Goal: Task Accomplishment & Management: Complete application form

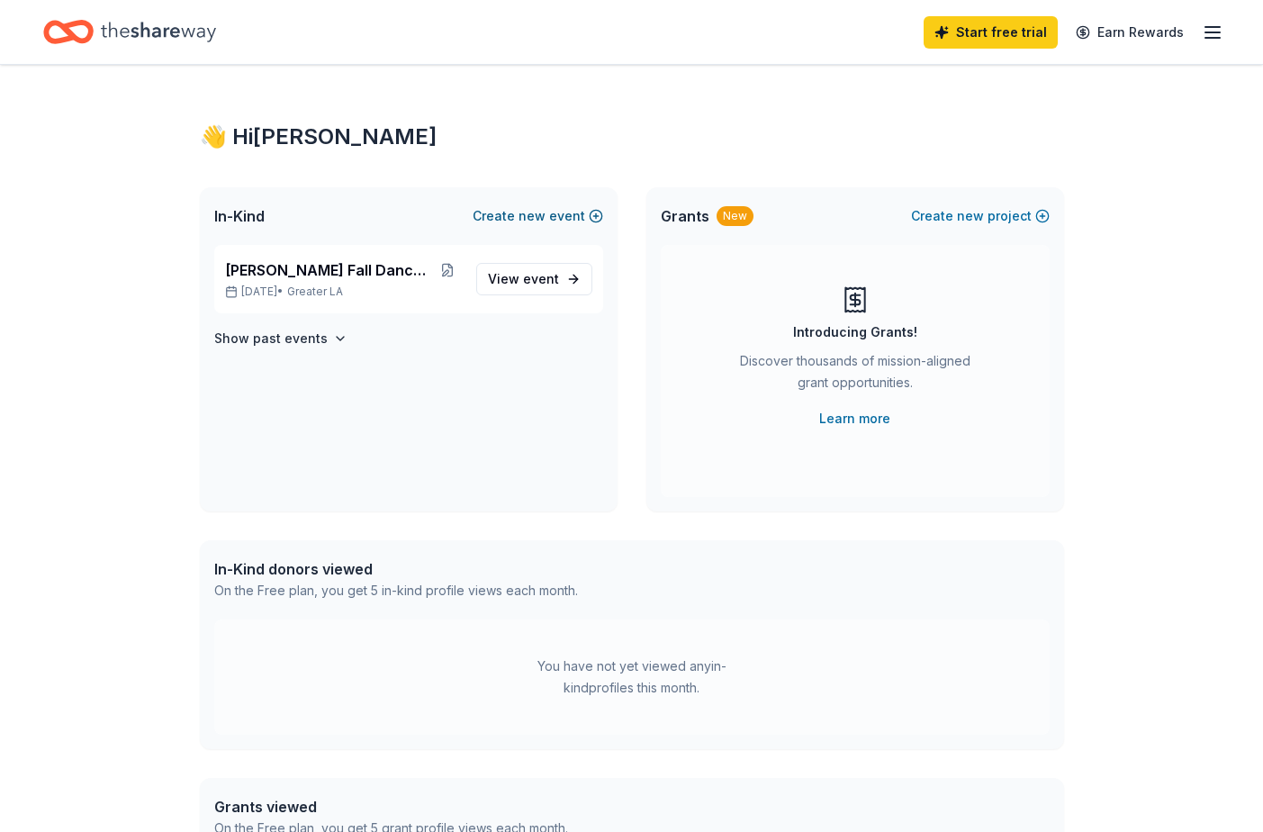
click at [544, 217] on span "new" at bounding box center [531, 216] width 27 height 22
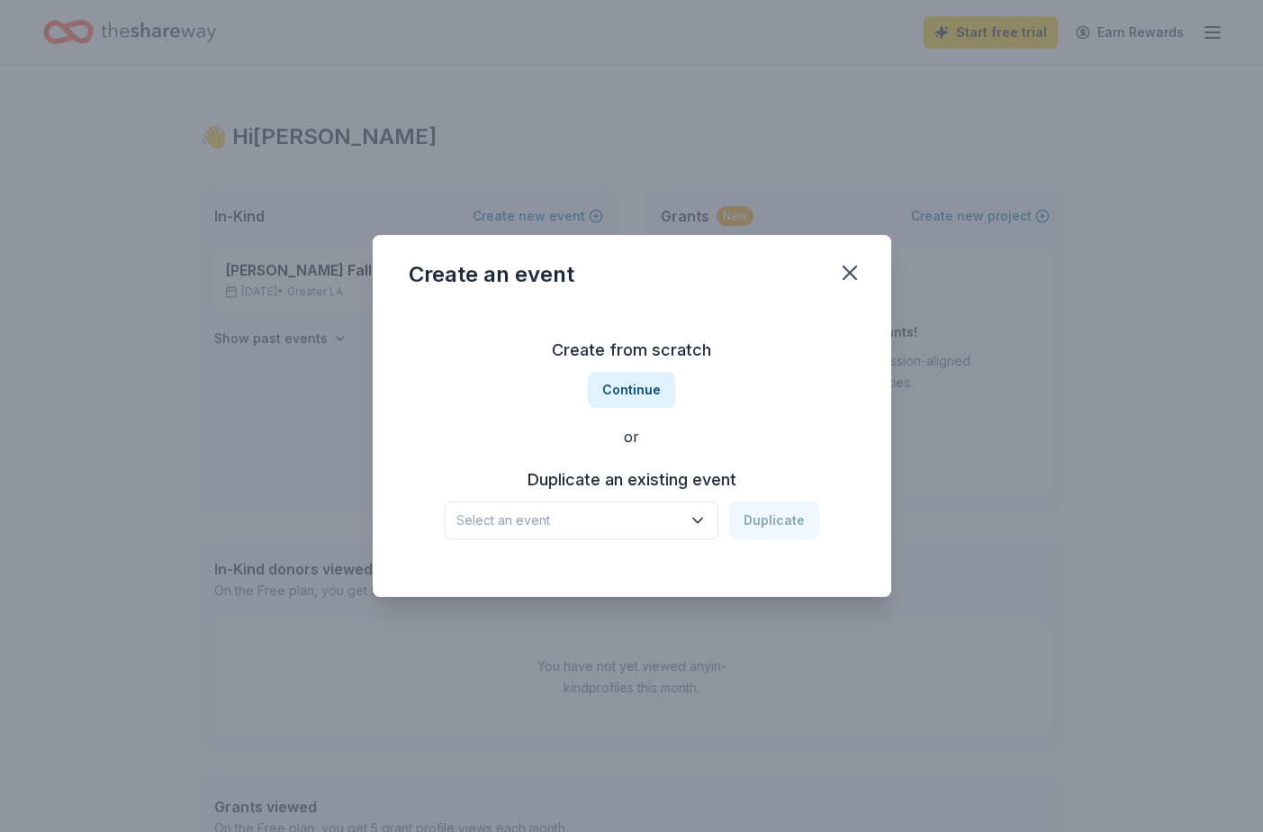
click at [645, 515] on span "Select an event" at bounding box center [568, 520] width 225 height 22
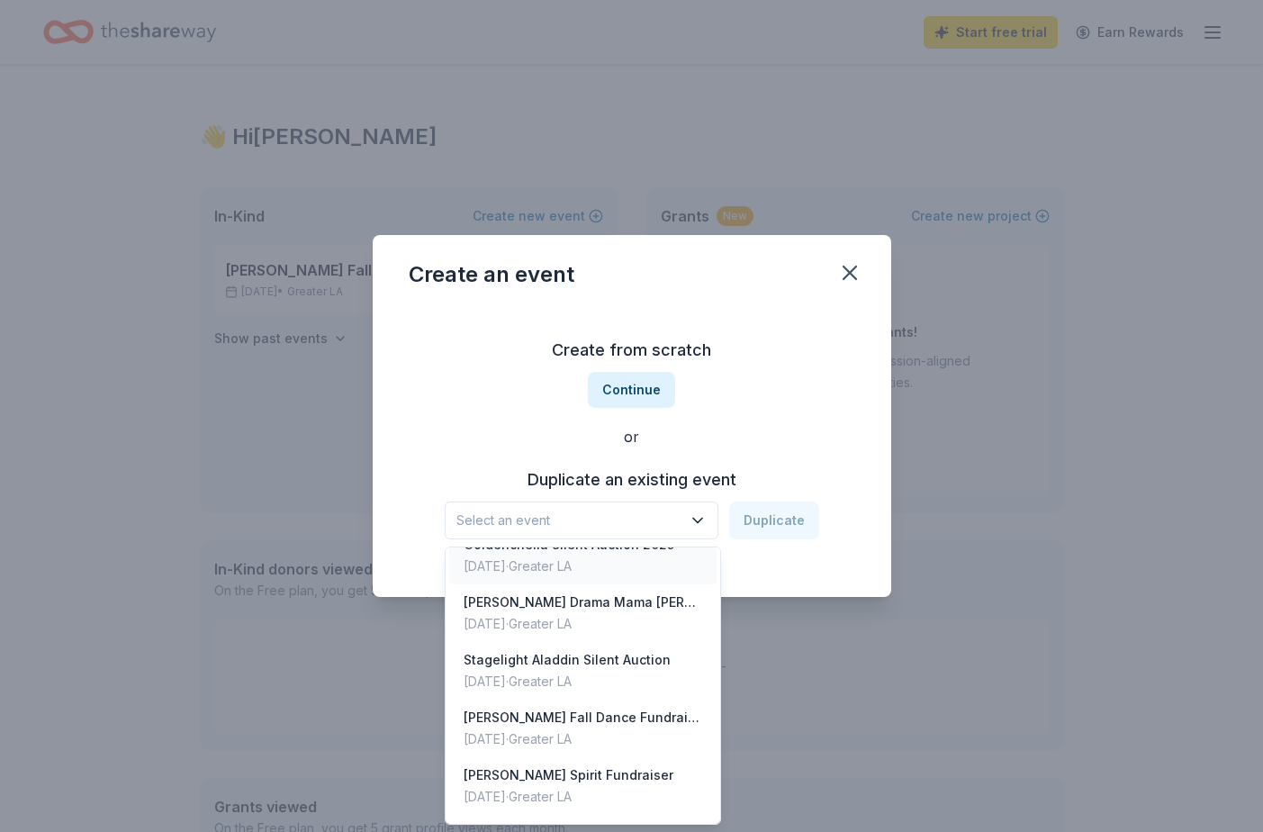
scroll to position [139, 0]
click at [632, 391] on div "Create from scratch Continue or Duplicate an existing event Select an event Dup…" at bounding box center [632, 437] width 446 height 261
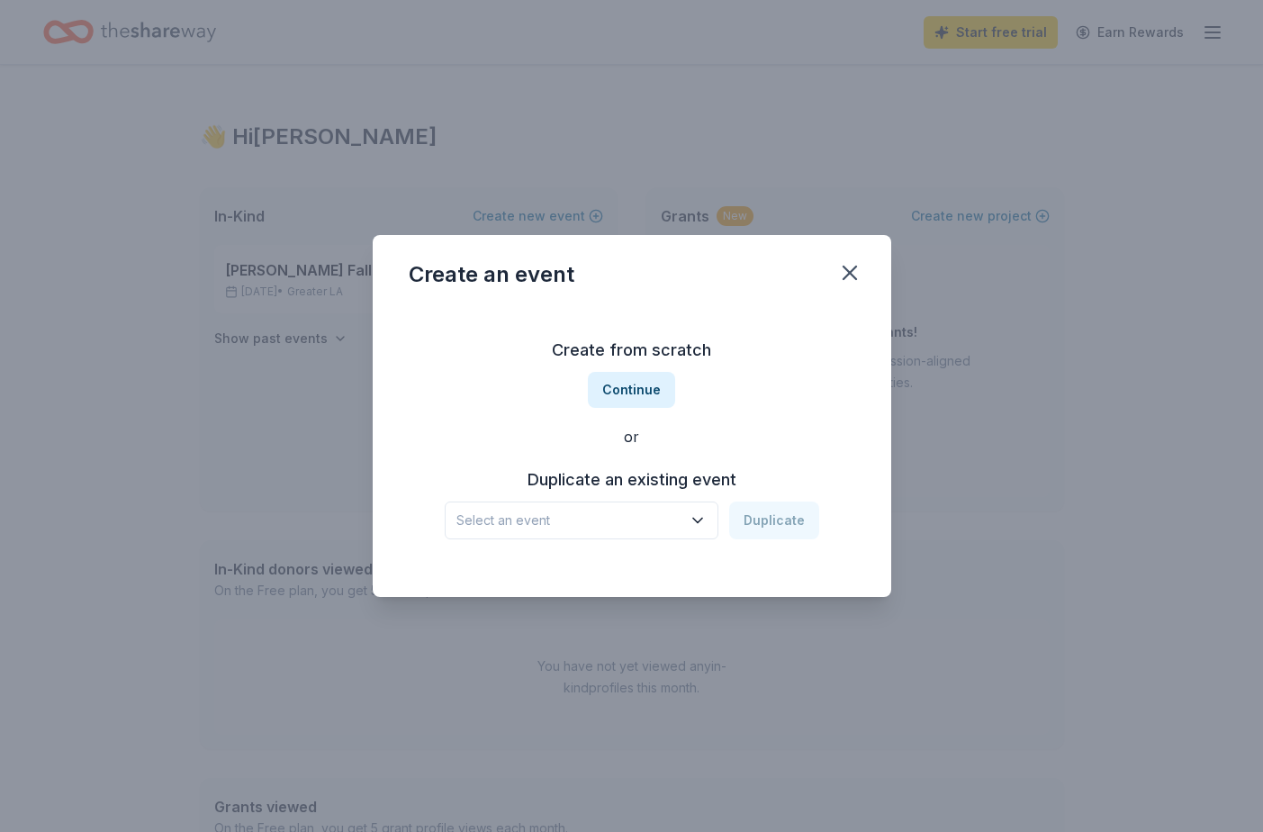
click at [632, 391] on button "Continue" at bounding box center [631, 390] width 87 height 36
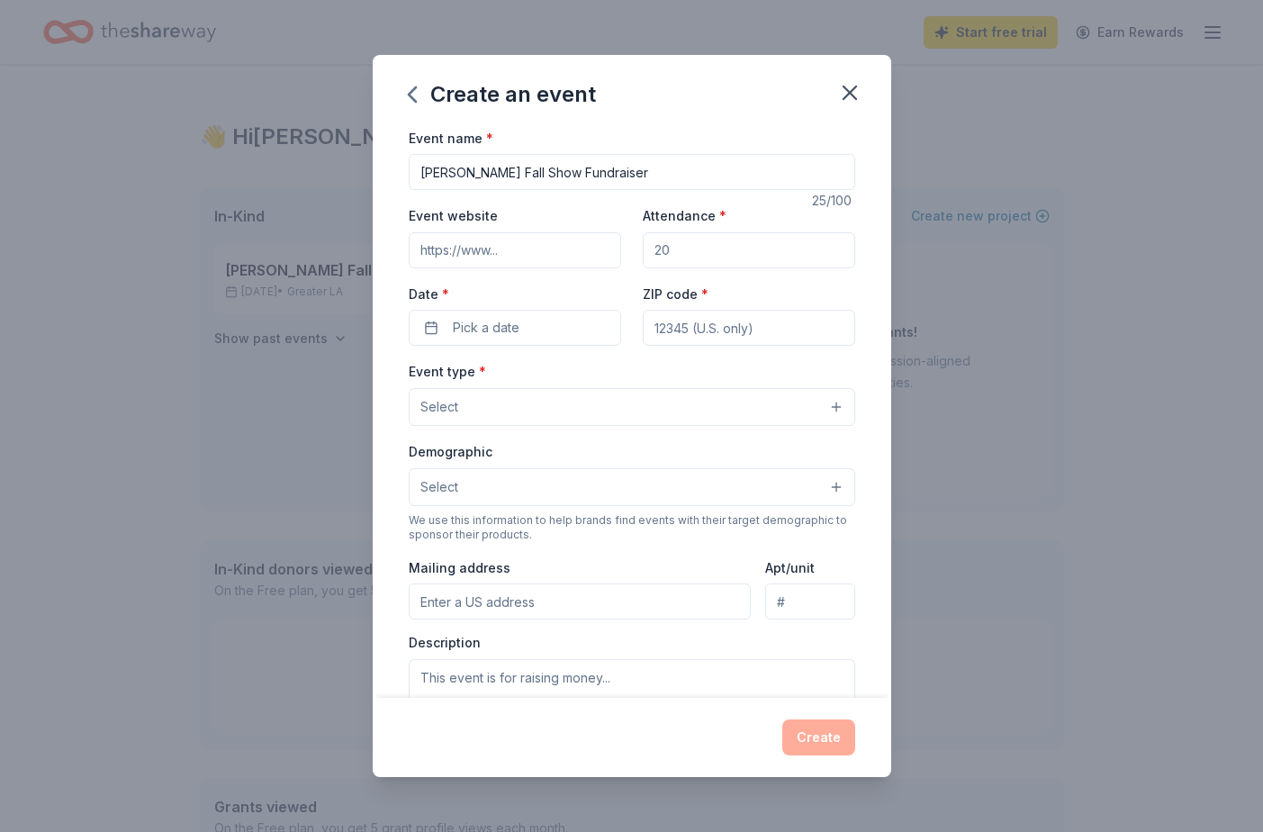
type input "[PERSON_NAME] Fall Show Fundraiser"
click at [488, 246] on input "Event website" at bounding box center [515, 250] width 212 height 36
paste input "[URL][DOMAIN_NAME]"
type input "[URL][DOMAIN_NAME]"
click at [688, 252] on input "Attendance *" at bounding box center [749, 250] width 212 height 36
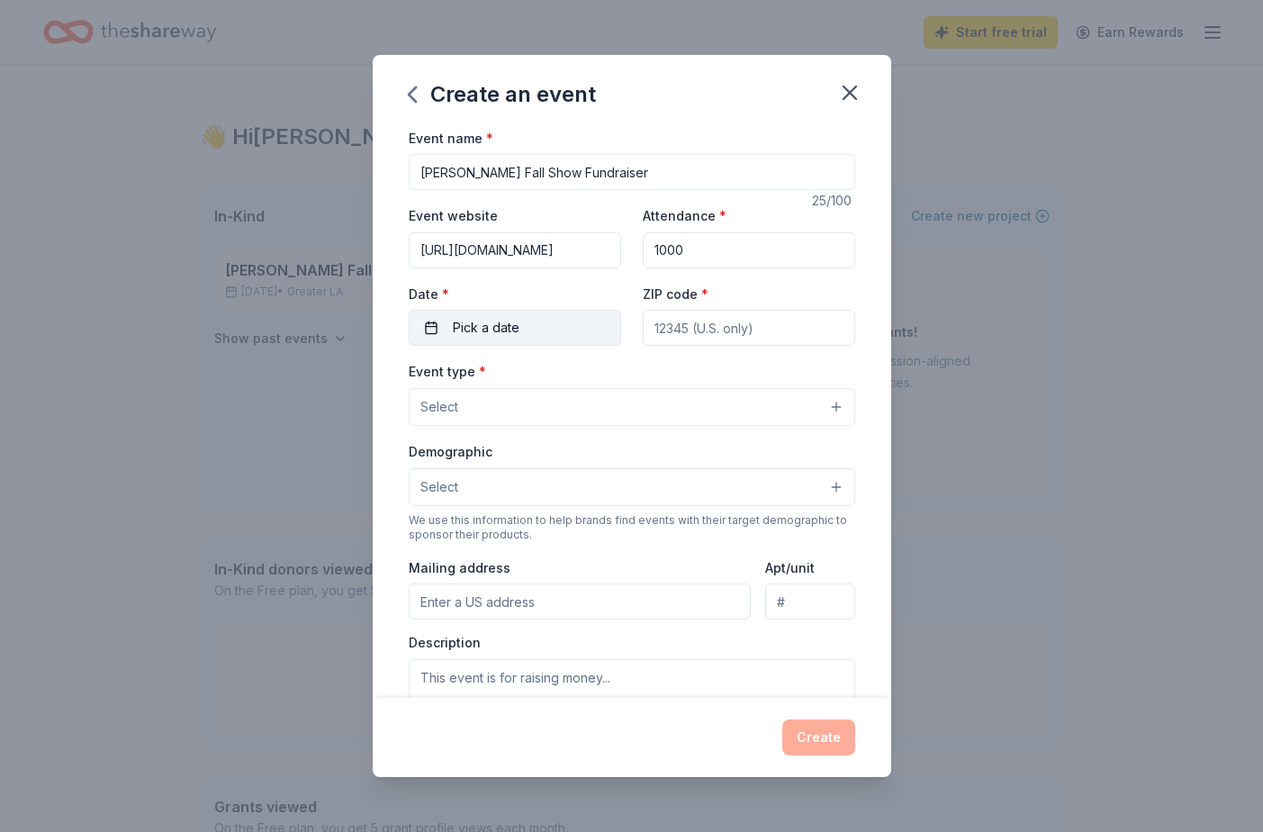
type input "1000"
click at [515, 335] on span "Pick a date" at bounding box center [486, 328] width 67 height 22
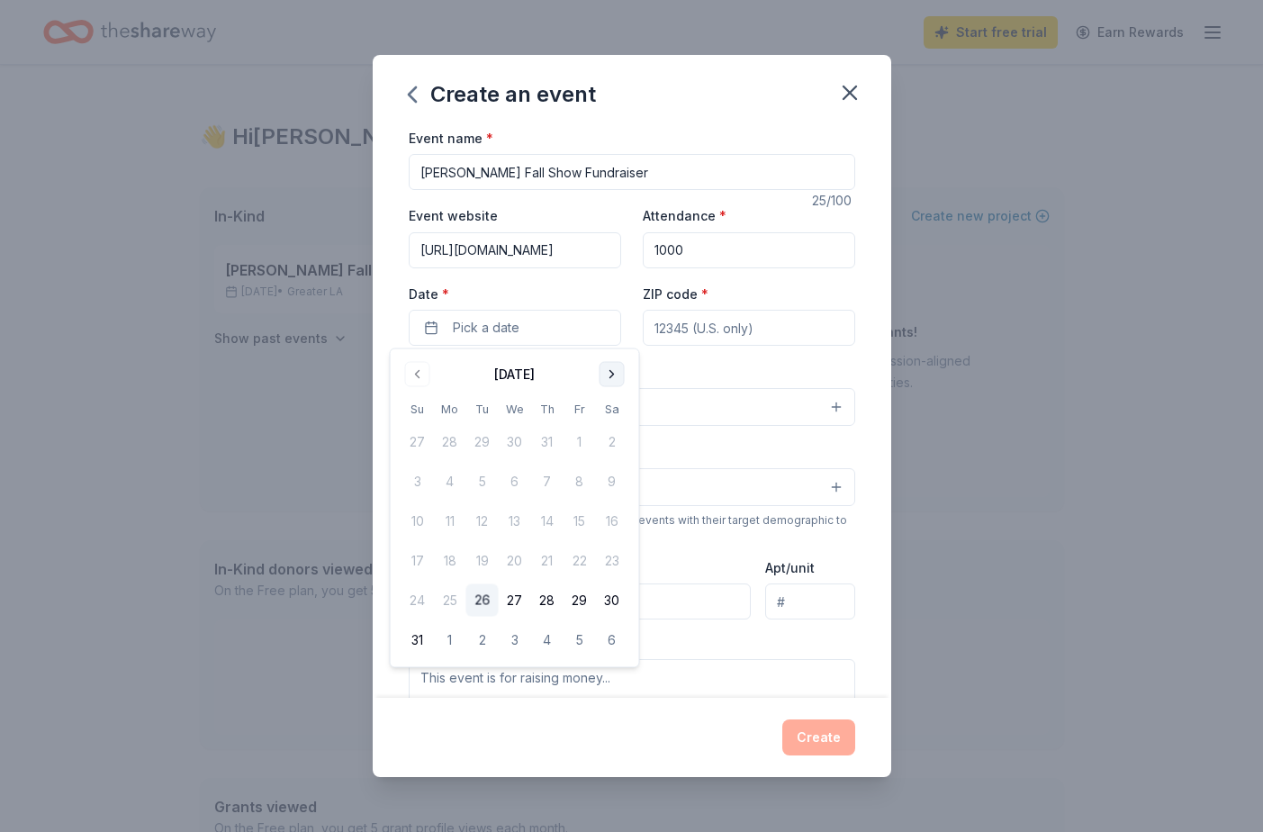
click at [615, 372] on button "Go to next month" at bounding box center [611, 374] width 25 height 25
click at [550, 520] on button "13" at bounding box center [547, 521] width 32 height 32
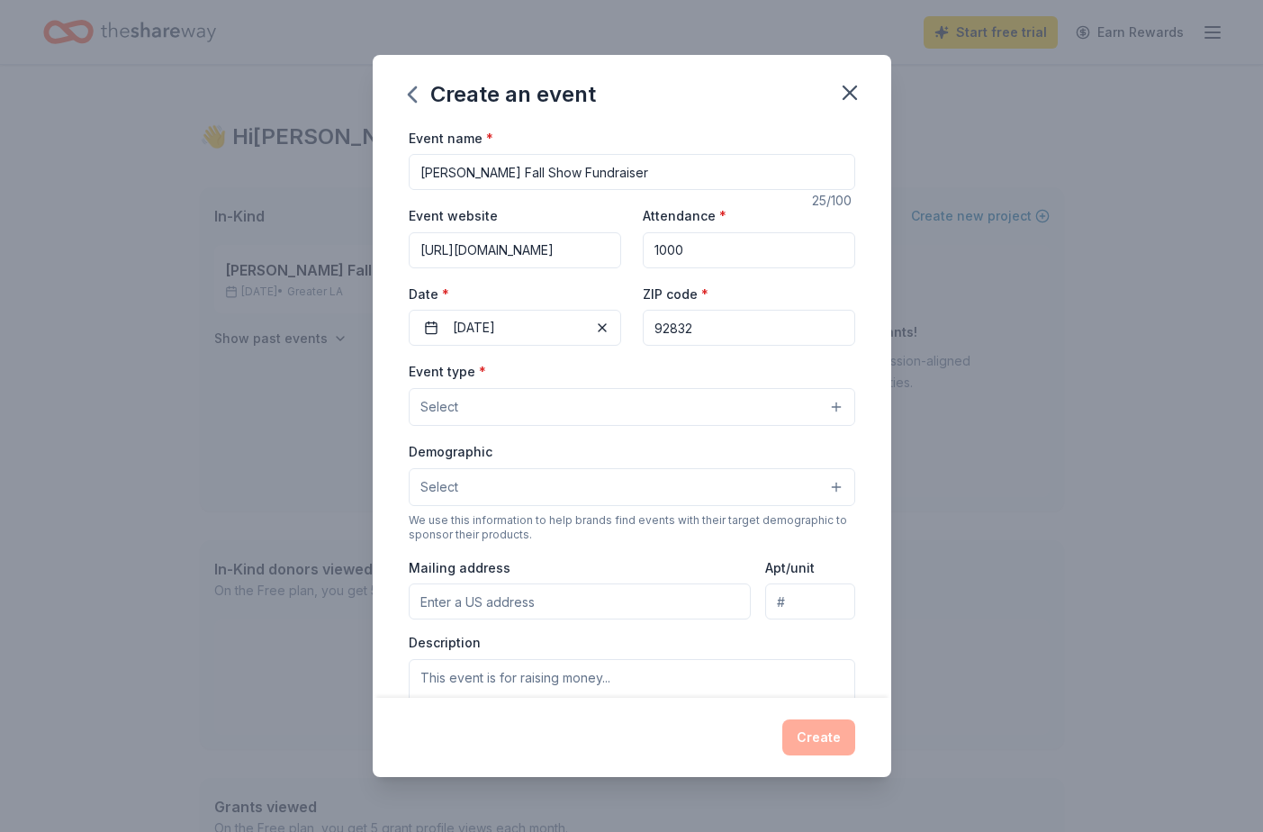
type input "92832"
click at [462, 403] on button "Select" at bounding box center [632, 407] width 446 height 38
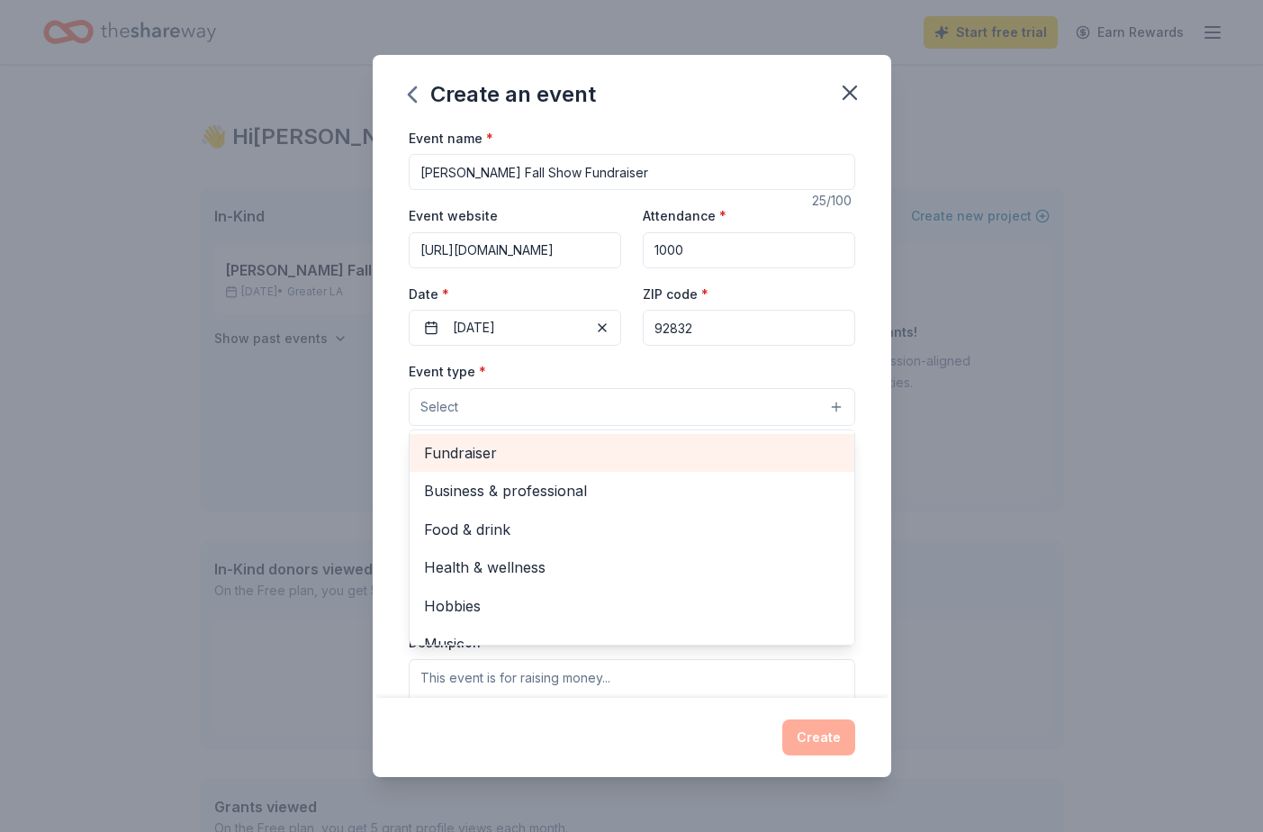
click at [469, 454] on span "Fundraiser" at bounding box center [632, 452] width 416 height 23
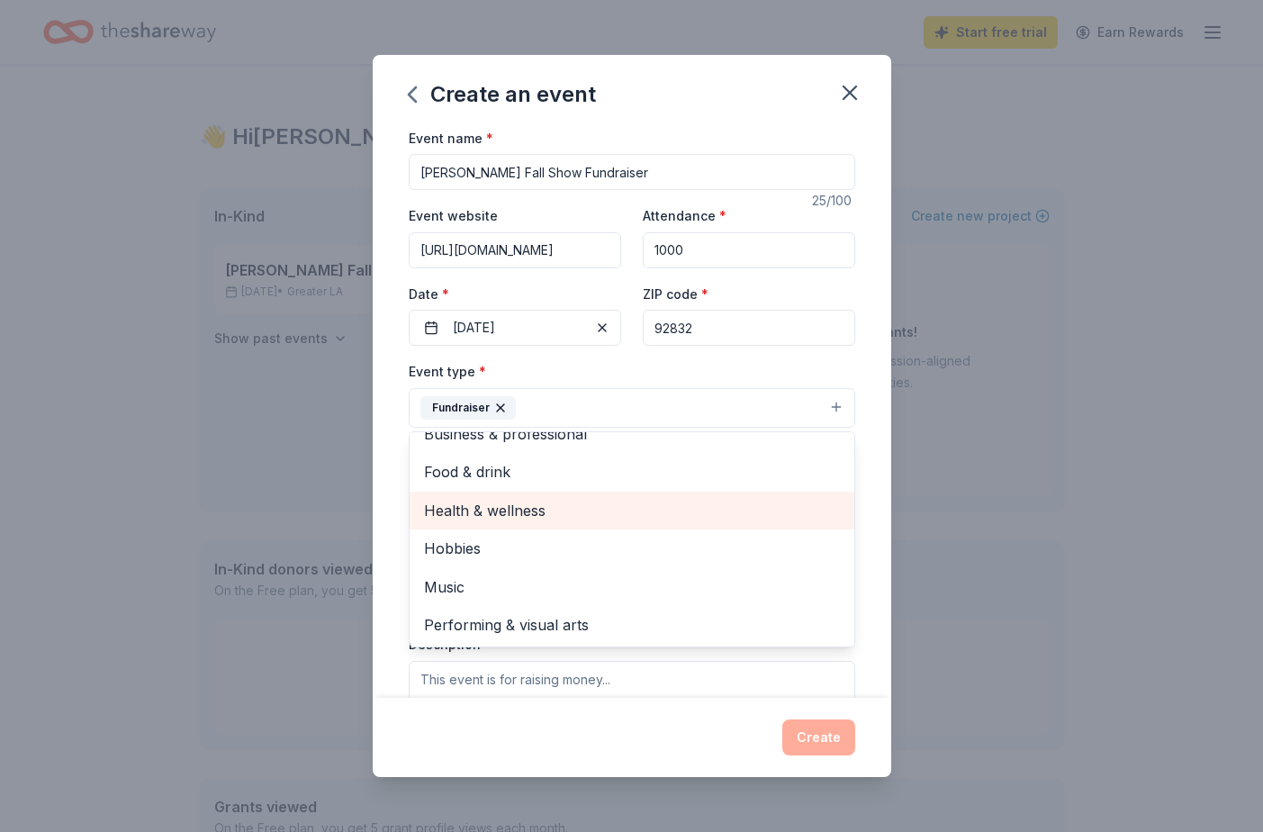
scroll to position [20, 0]
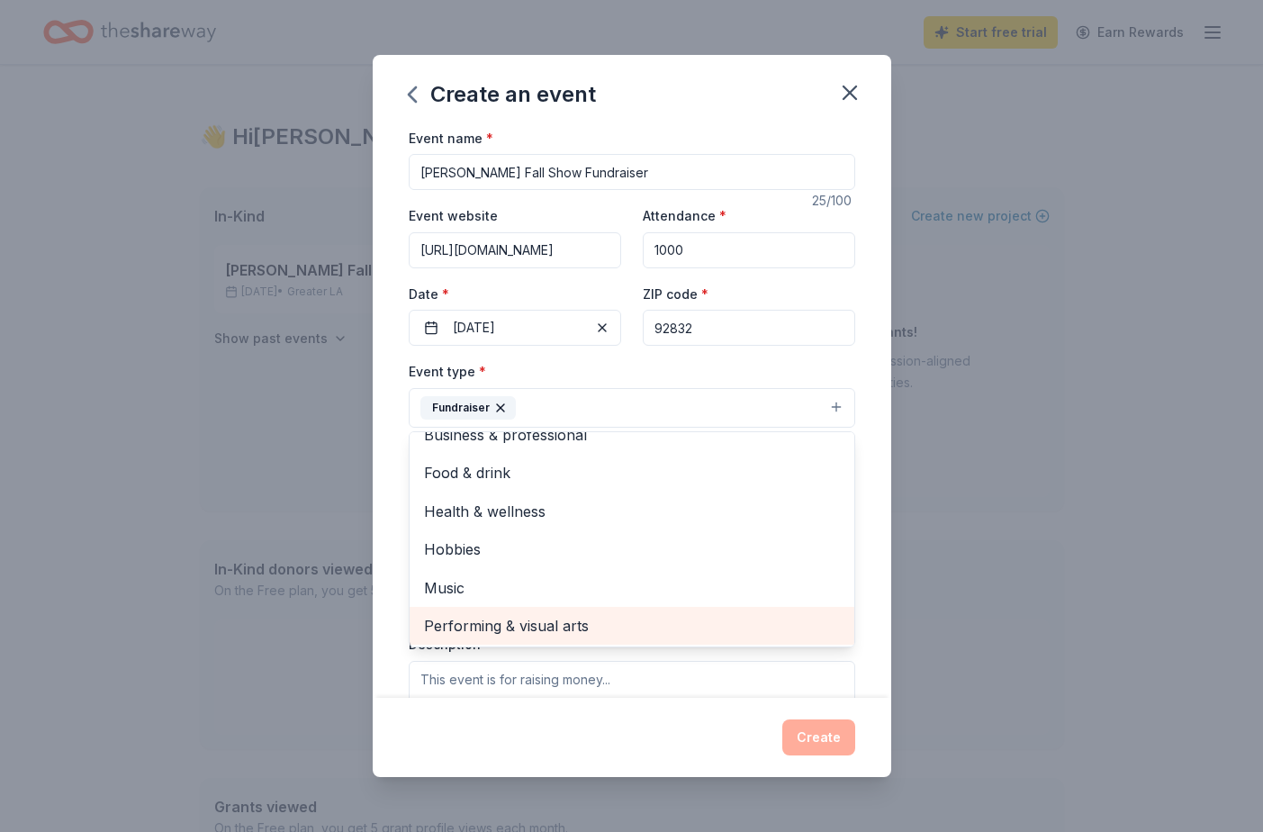
click at [511, 624] on span "Performing & visual arts" at bounding box center [632, 625] width 416 height 23
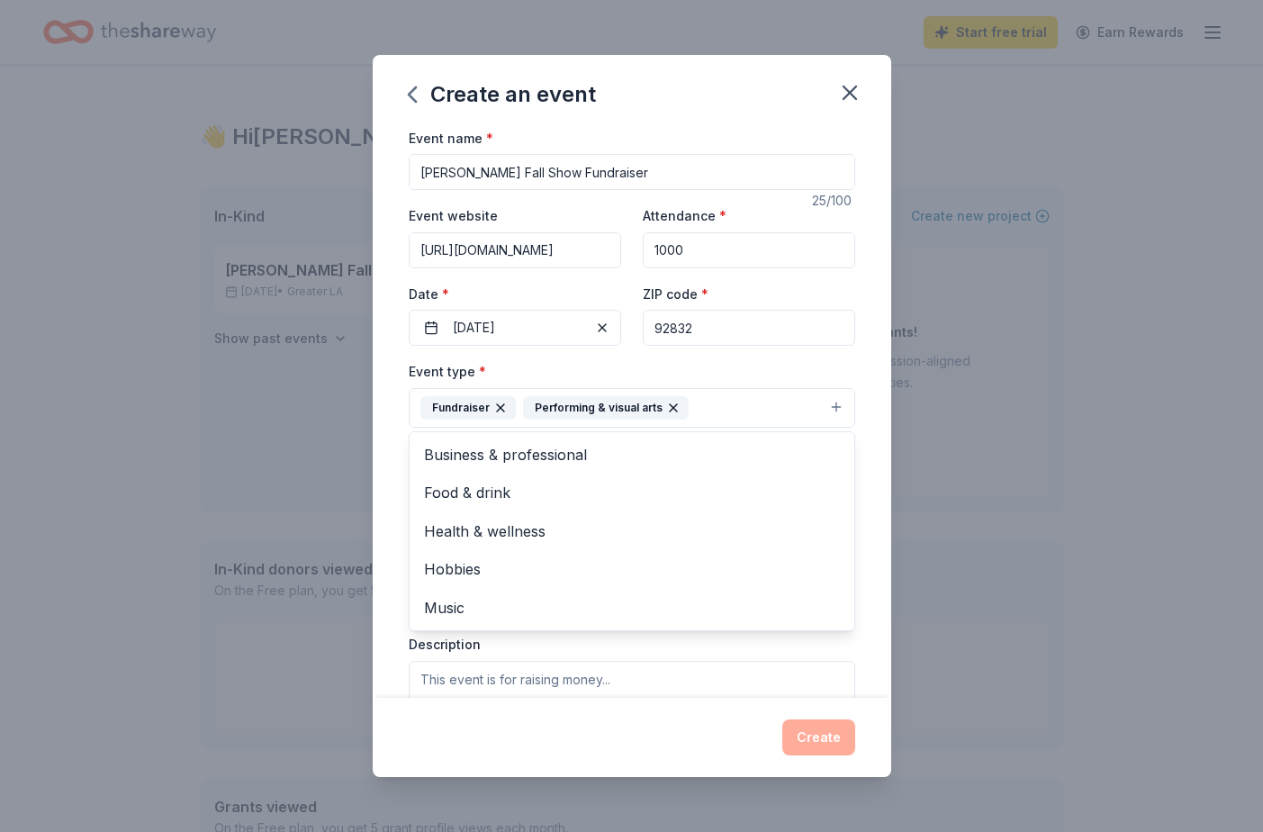
scroll to position [0, 0]
click at [665, 643] on div "Event type * Fundraiser Performing & visual arts Business & professional Food &…" at bounding box center [632, 550] width 446 height 381
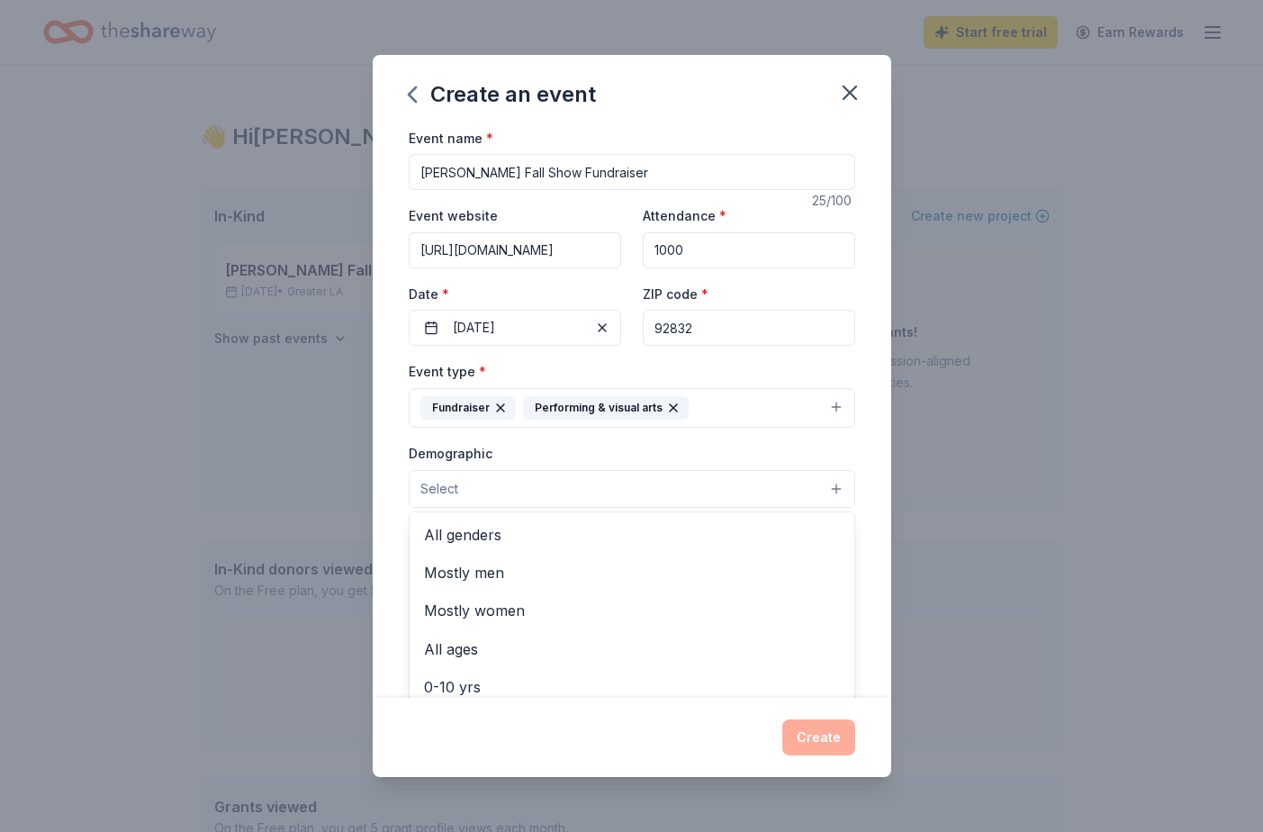
click at [499, 480] on button "Select" at bounding box center [632, 489] width 446 height 38
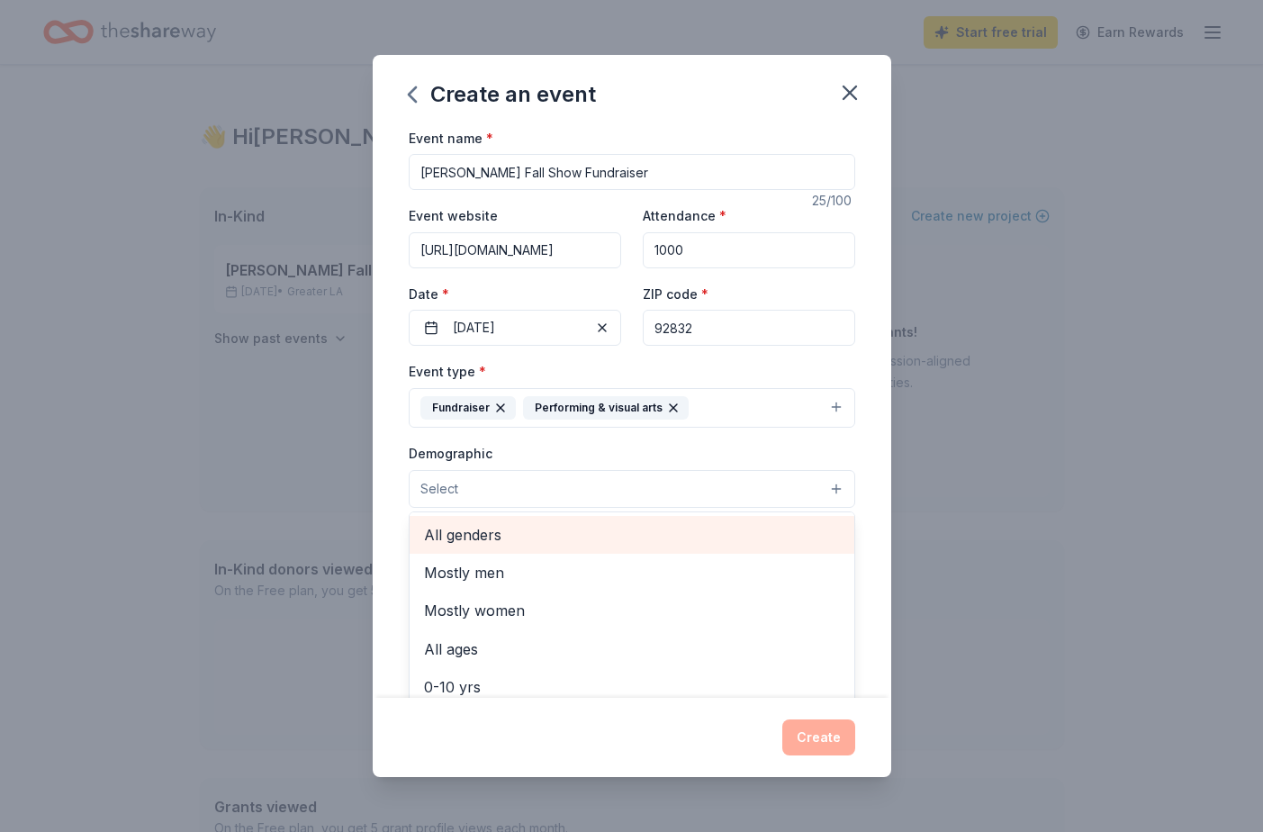
click at [478, 530] on span "All genders" at bounding box center [632, 534] width 416 height 23
click at [468, 529] on span "All ages" at bounding box center [632, 535] width 416 height 23
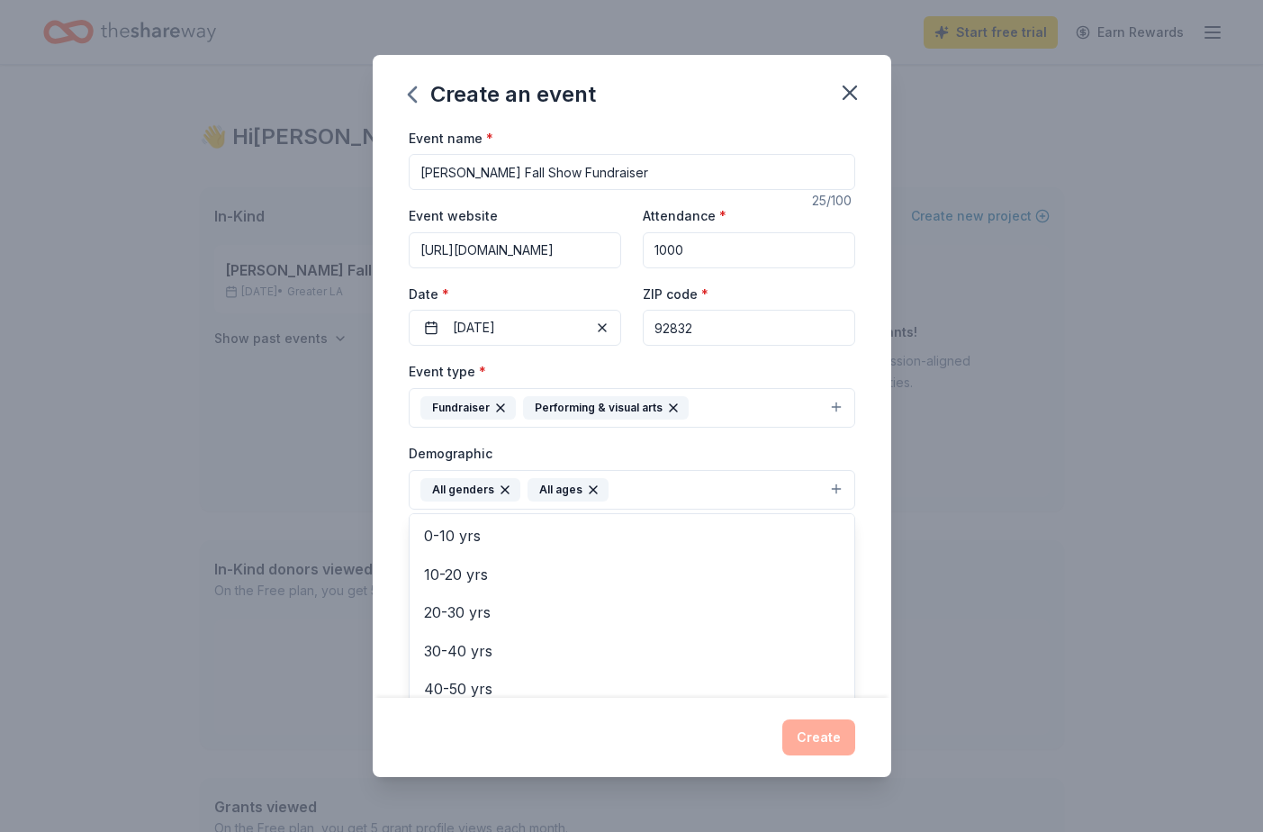
click at [697, 454] on div "Demographic All genders All ages Mostly men Mostly women 0-10 yrs 10-20 yrs 20-…" at bounding box center [632, 475] width 446 height 67
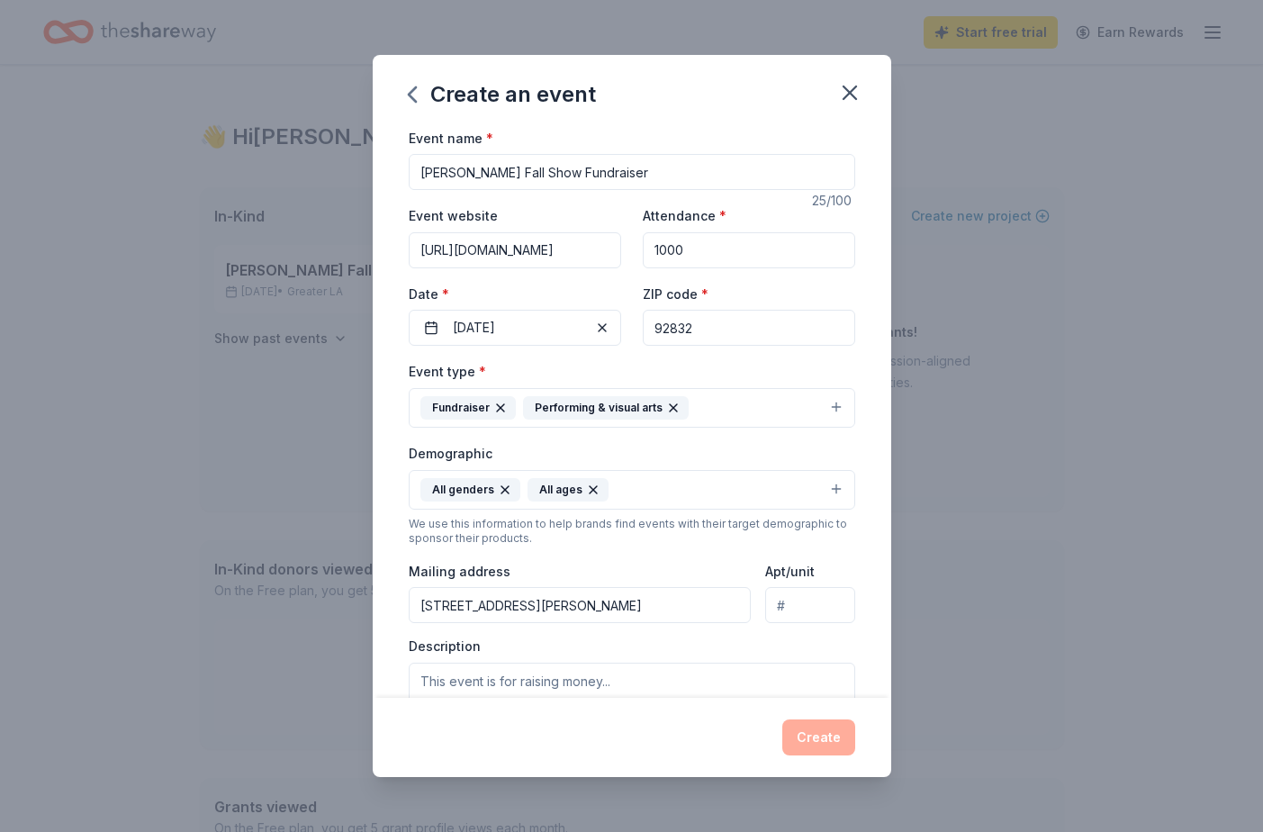
type input "[STREET_ADDRESS][PERSON_NAME]"
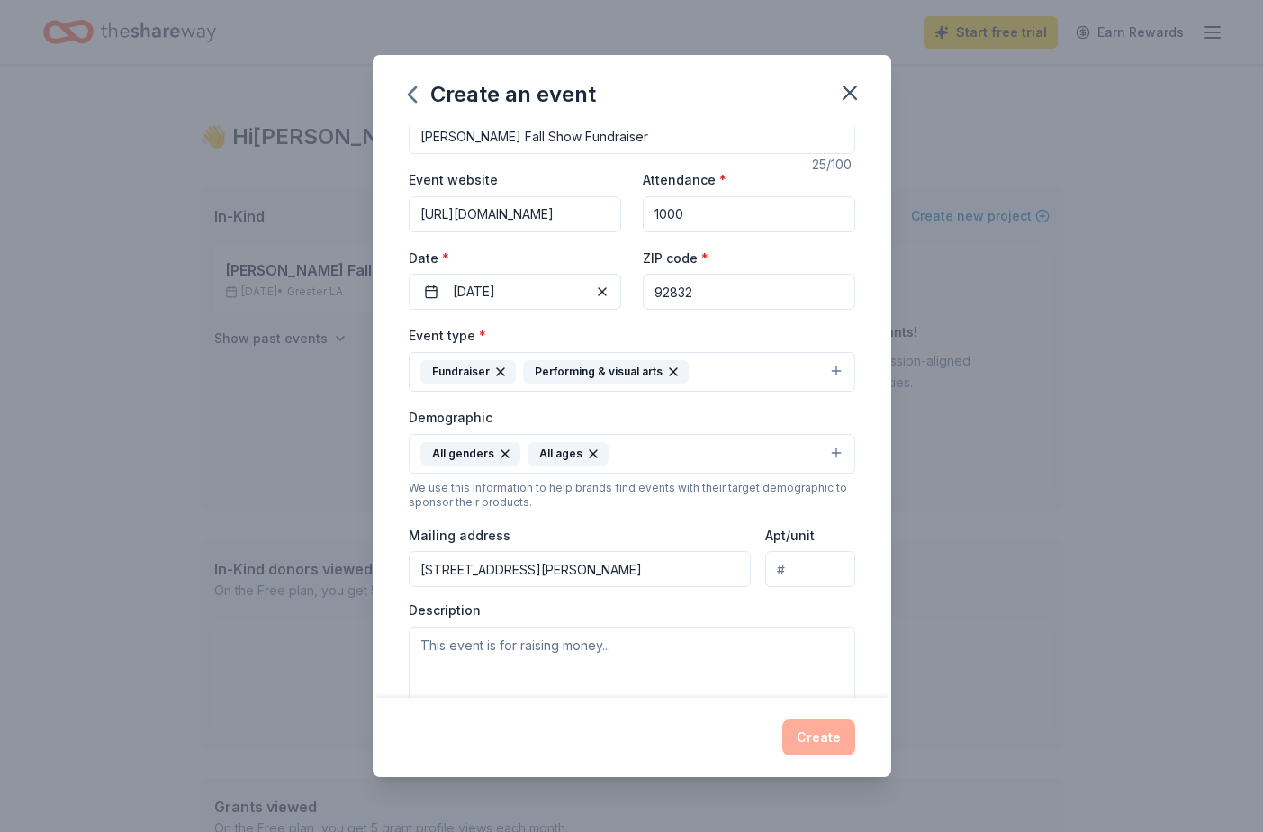
scroll to position [94, 0]
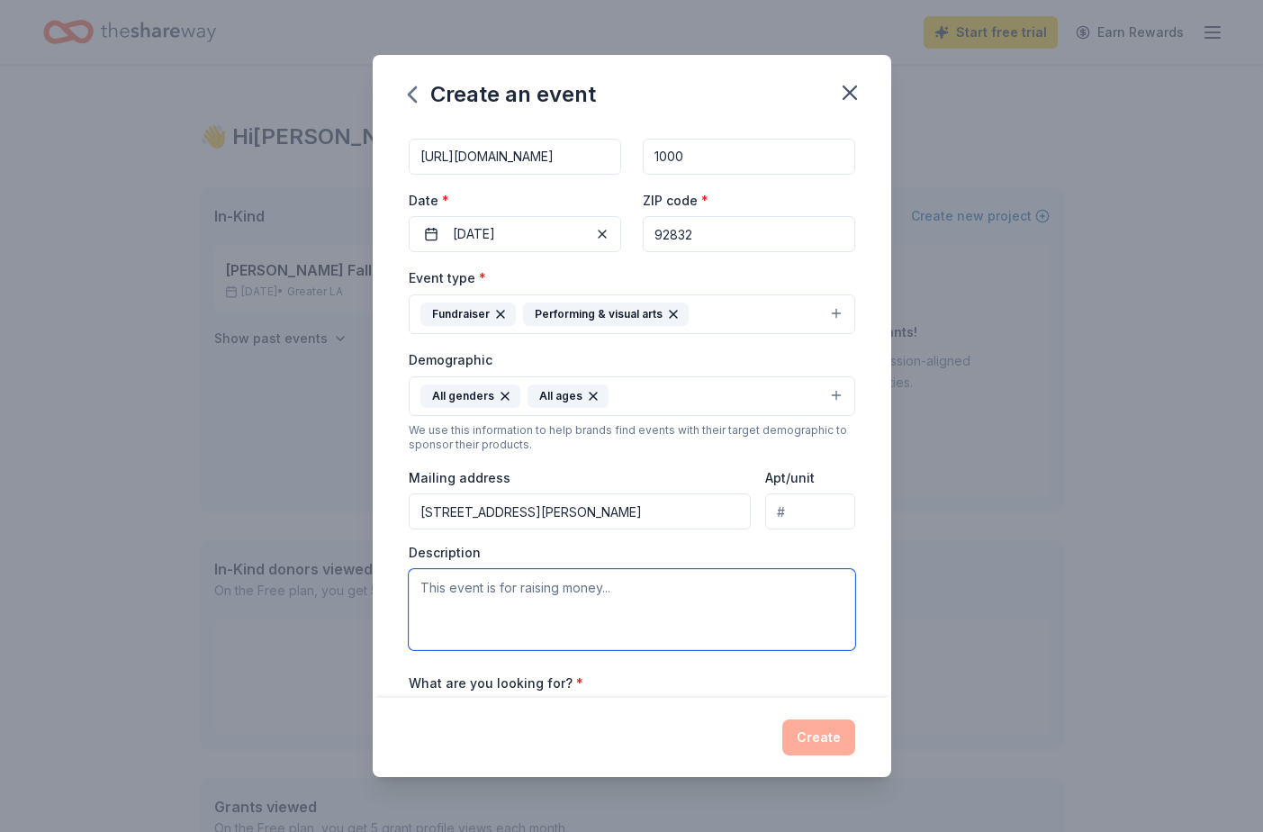
click at [537, 590] on textarea at bounding box center [632, 609] width 446 height 81
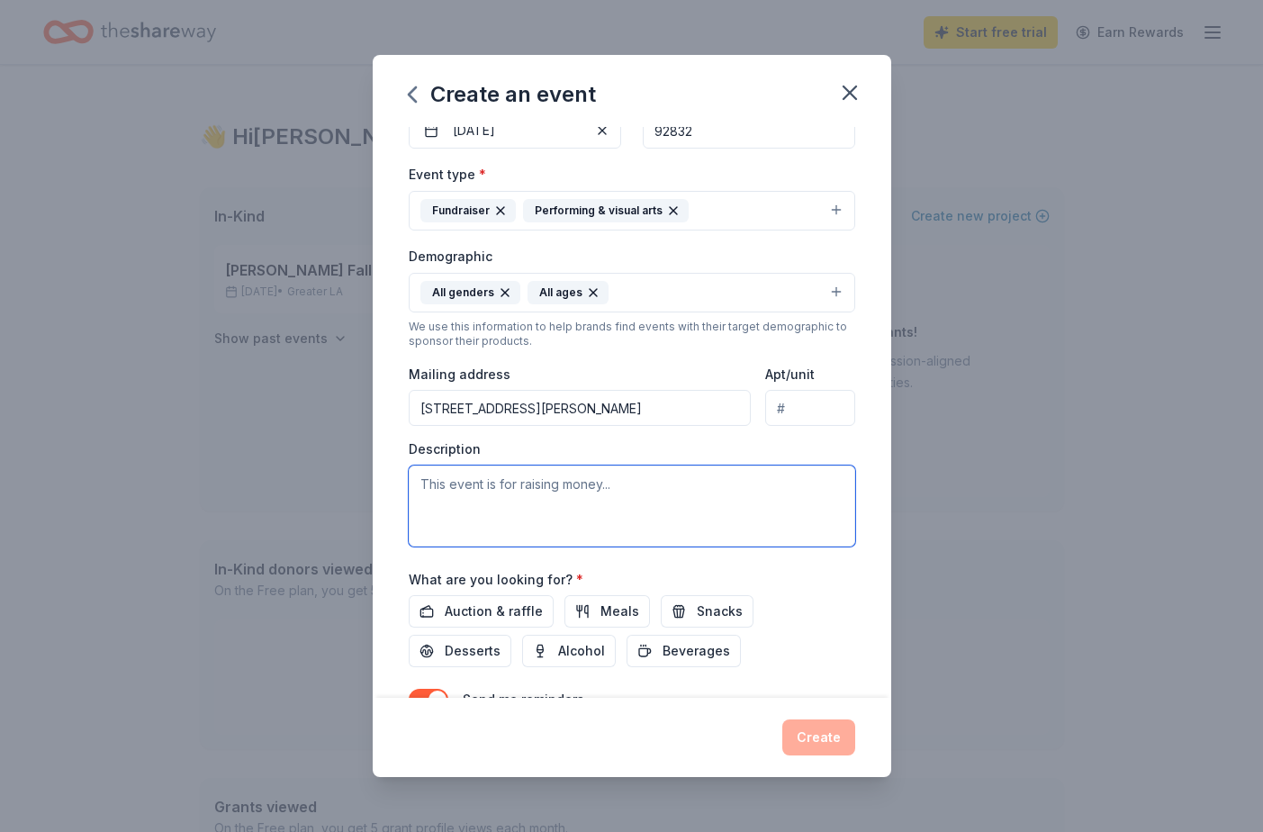
scroll to position [202, 0]
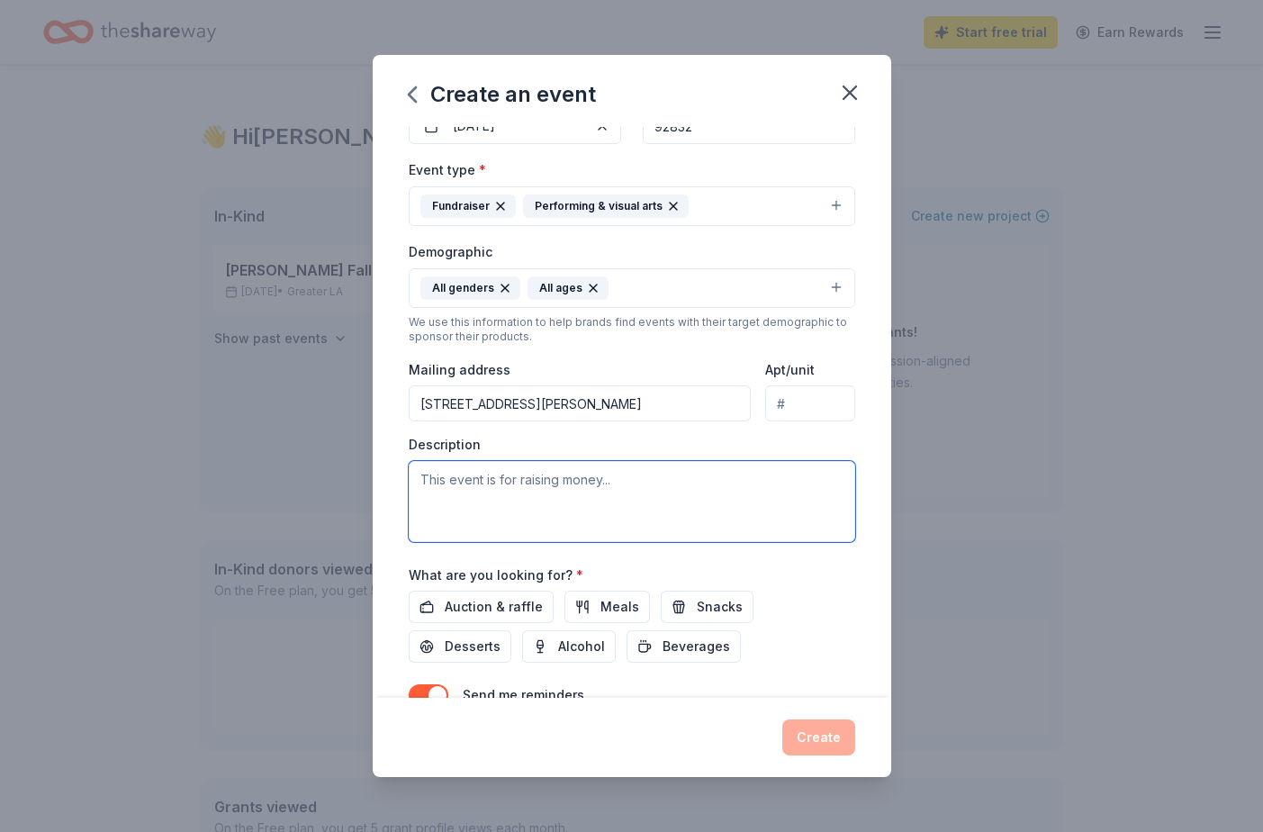
paste textarea "[GEOGRAPHIC_DATA]’s Drama Booster Club is holding an opportunity drawing fundra…"
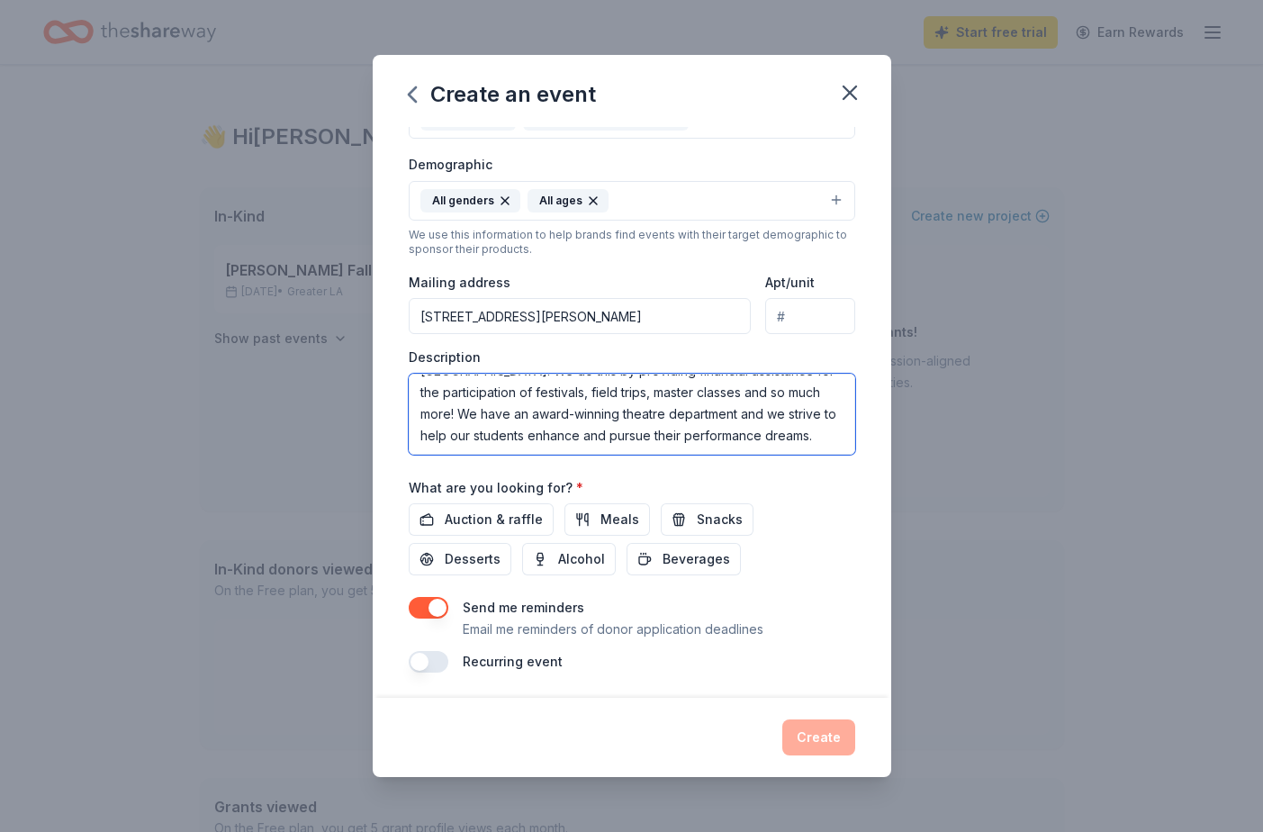
scroll to position [288, 0]
type textarea "[GEOGRAPHIC_DATA]’s Drama Booster Club is holding an opportunity drawing fundra…"
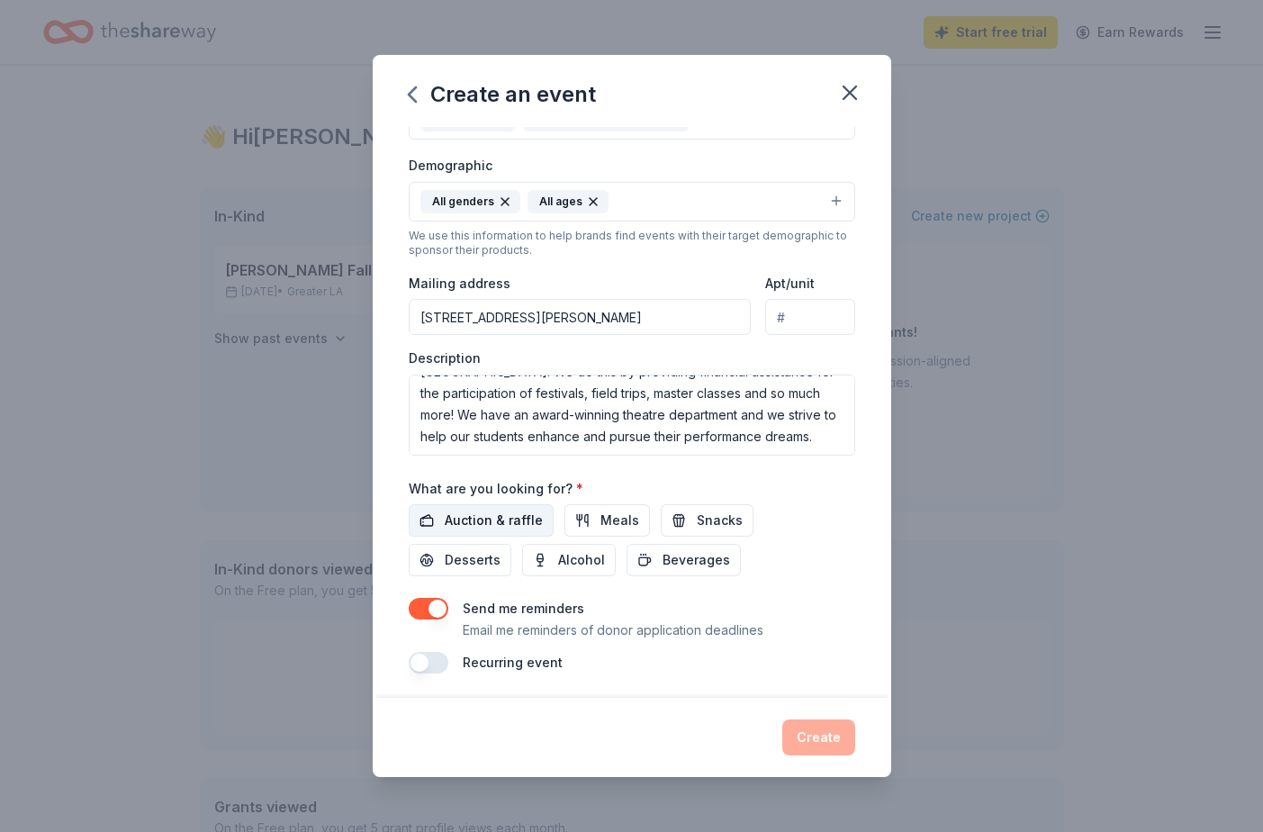
click at [479, 515] on span "Auction & raffle" at bounding box center [494, 520] width 98 height 22
click at [418, 604] on button "button" at bounding box center [429, 609] width 40 height 22
click at [826, 742] on button "Create" at bounding box center [818, 737] width 73 height 36
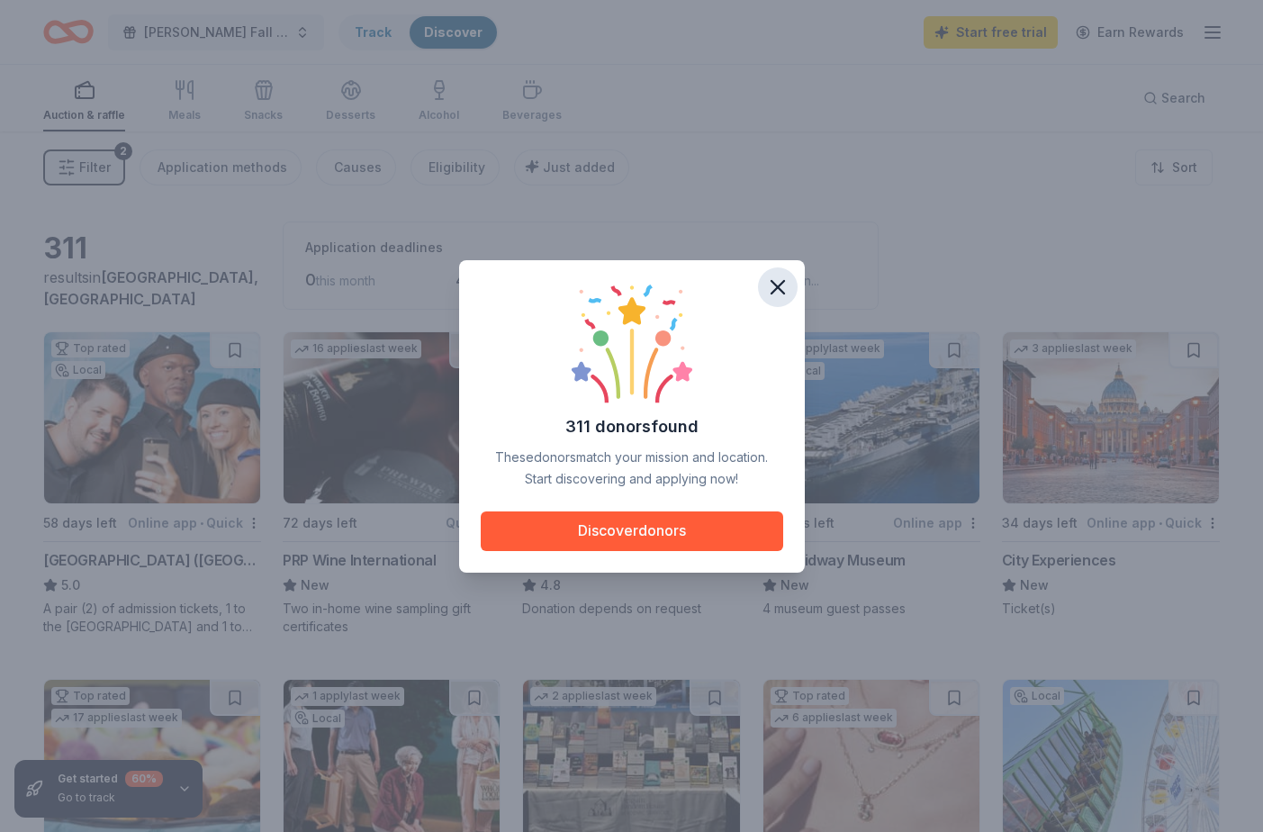
click at [778, 289] on icon "button" at bounding box center [777, 287] width 13 height 13
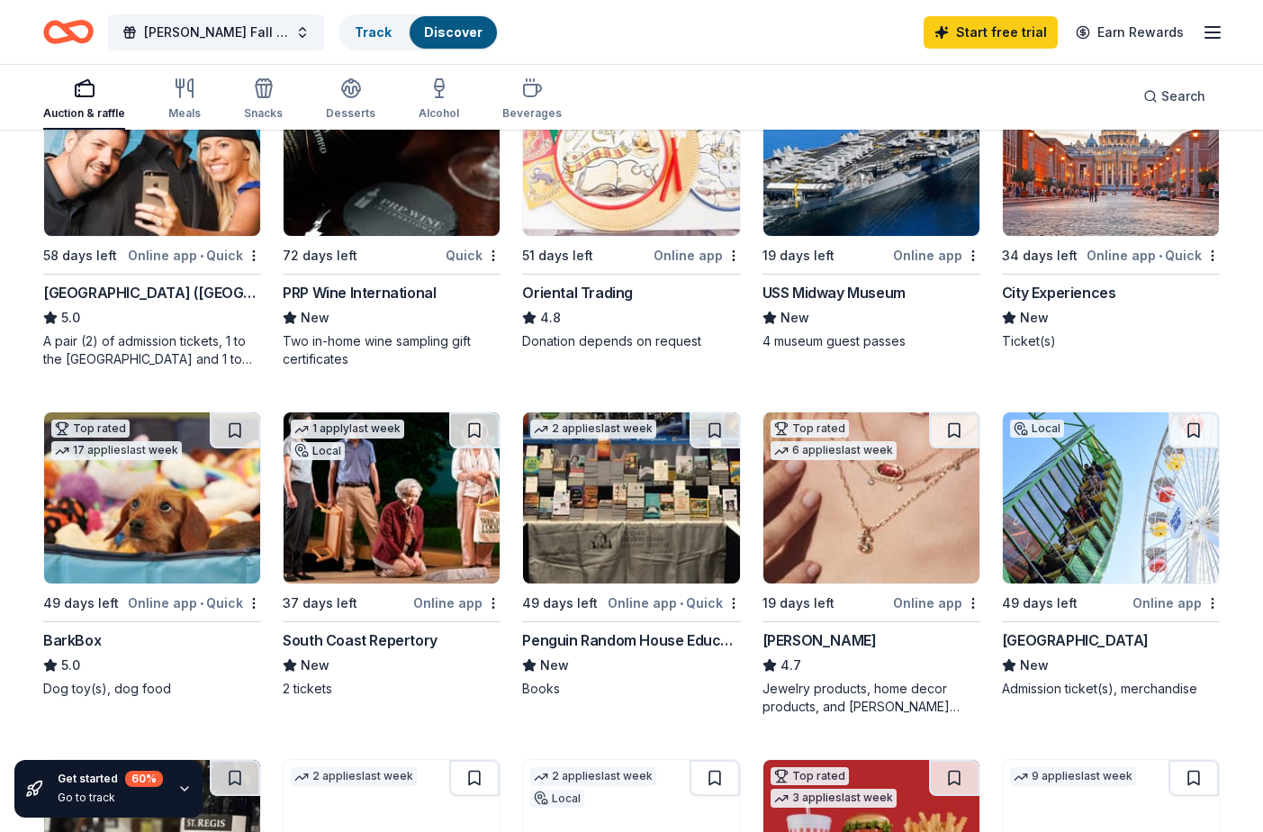
scroll to position [278, 0]
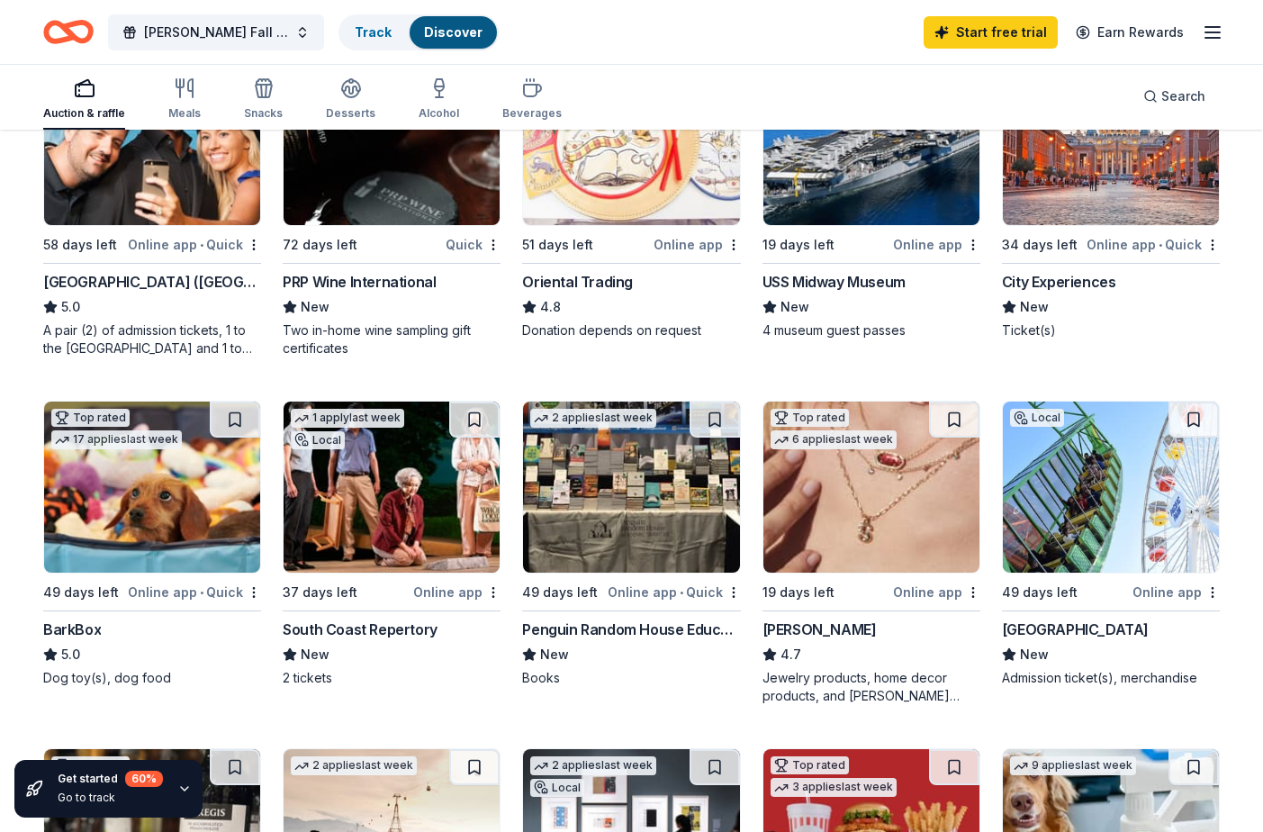
click at [1091, 591] on div "49 days left" at bounding box center [1065, 591] width 127 height 22
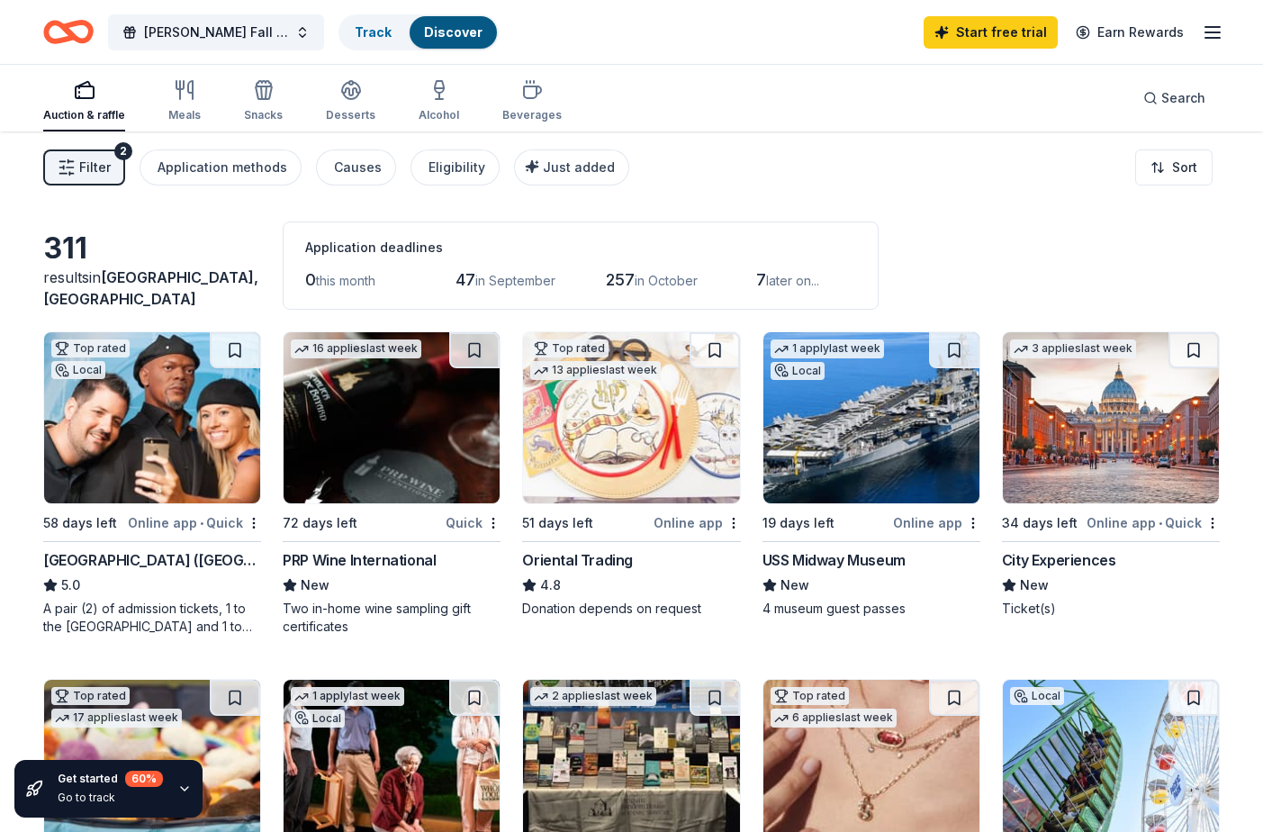
scroll to position [0, 0]
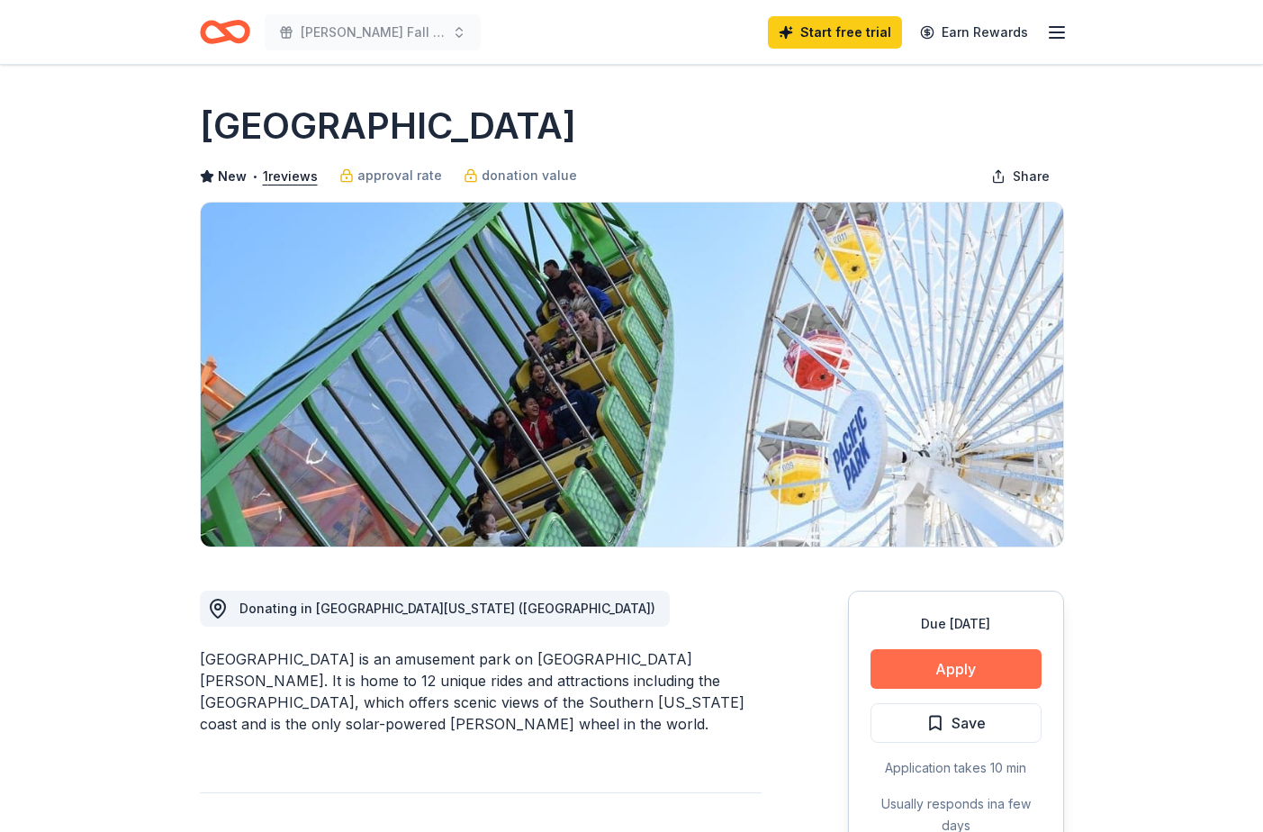
click at [959, 672] on button "Apply" at bounding box center [955, 669] width 171 height 40
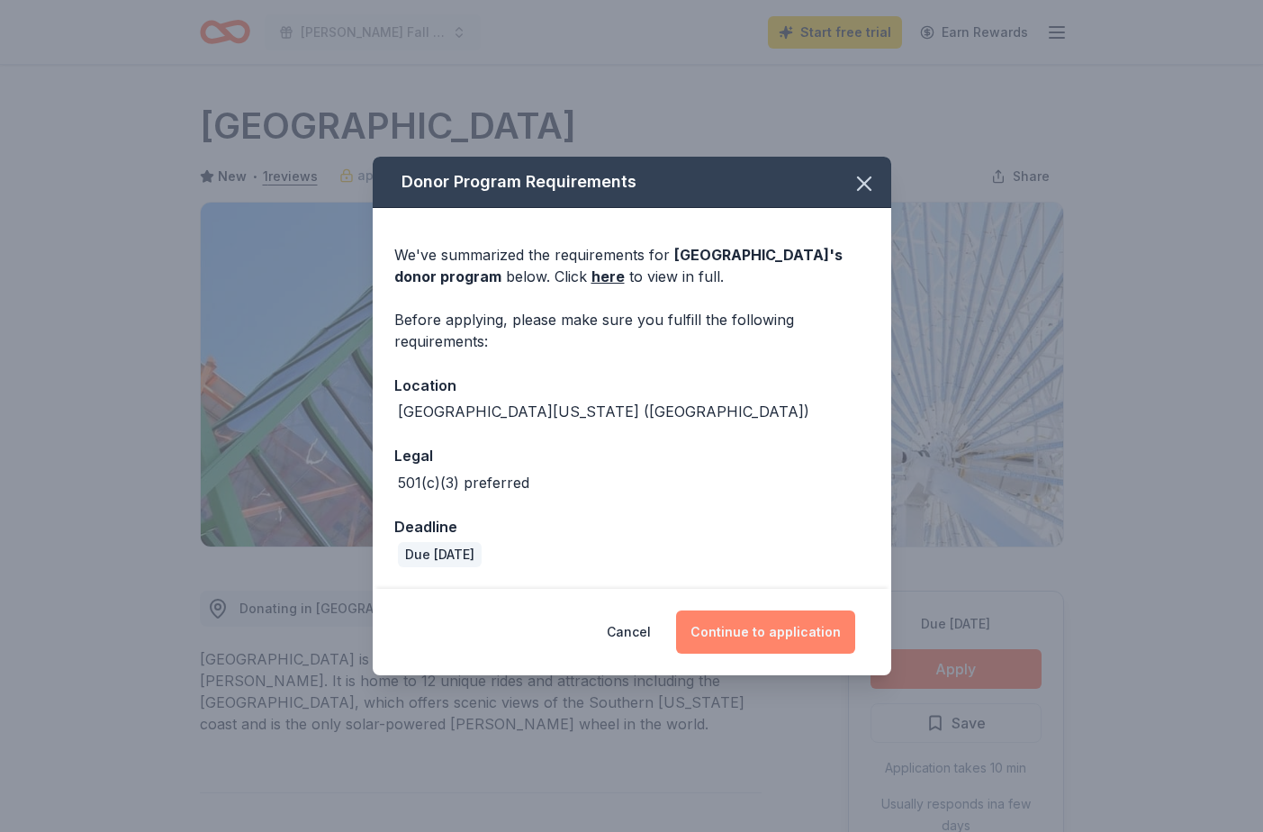
click at [793, 629] on button "Continue to application" at bounding box center [765, 631] width 179 height 43
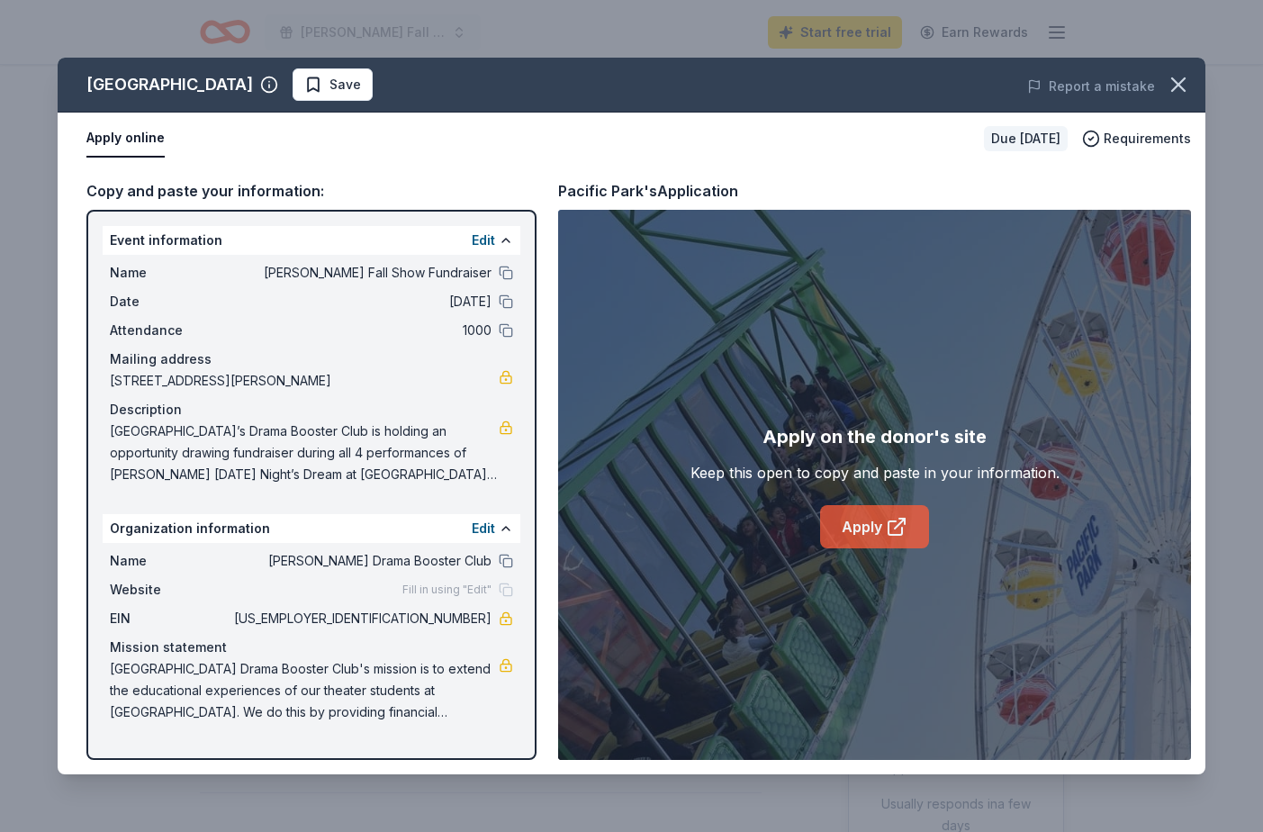
click at [868, 517] on link "Apply" at bounding box center [874, 526] width 109 height 43
click at [1178, 80] on icon "button" at bounding box center [1177, 84] width 25 height 25
